Goal: Navigation & Orientation: Find specific page/section

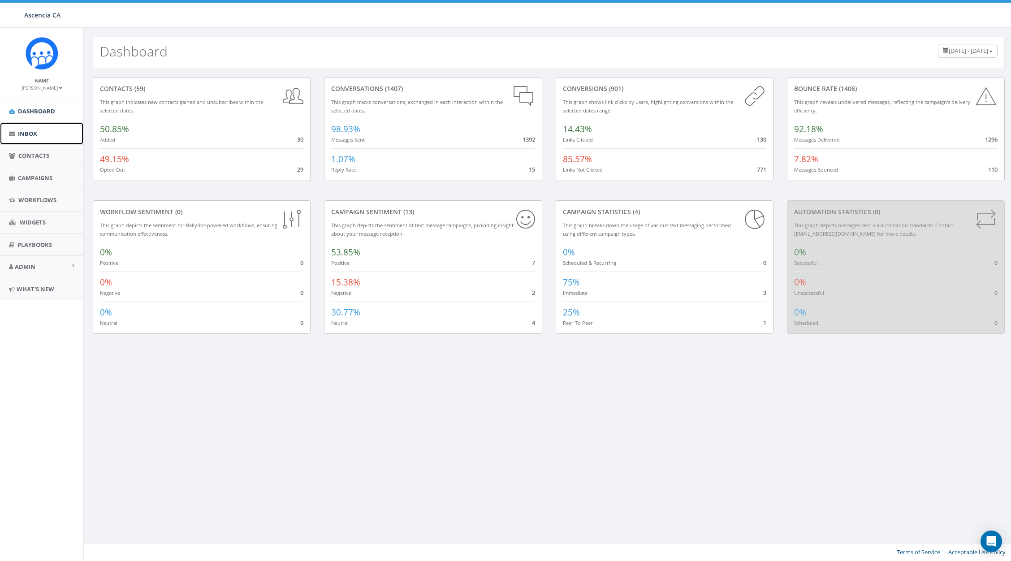
click at [29, 128] on link "Inbox" at bounding box center [41, 134] width 83 height 22
